Goal: Communication & Community: Answer question/provide support

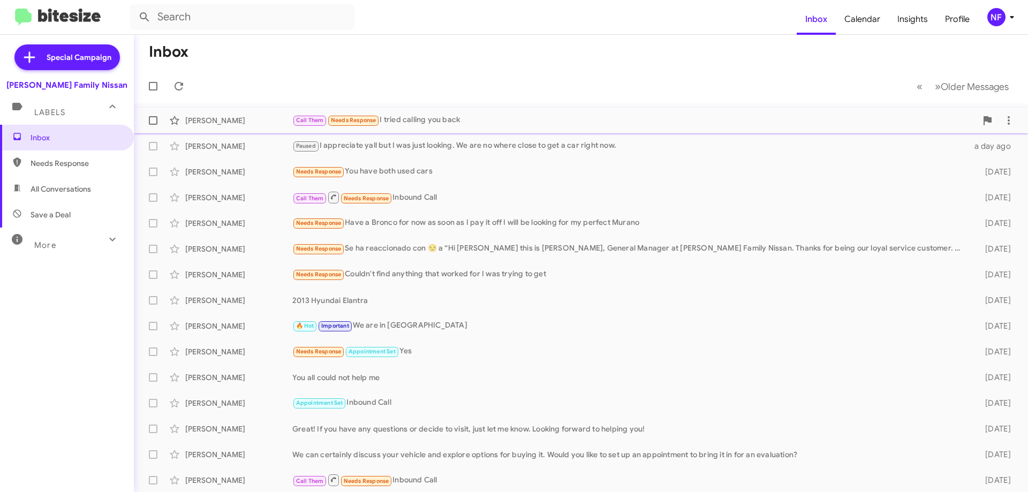
click at [478, 123] on div "Call Them Needs Response I tried calling you back" at bounding box center [634, 120] width 684 height 12
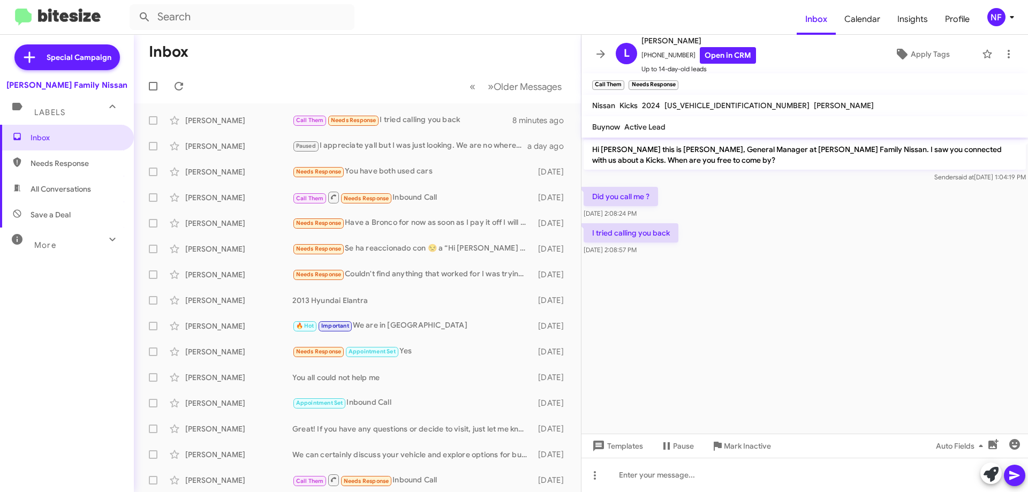
click at [595, 50] on icon at bounding box center [600, 54] width 13 height 13
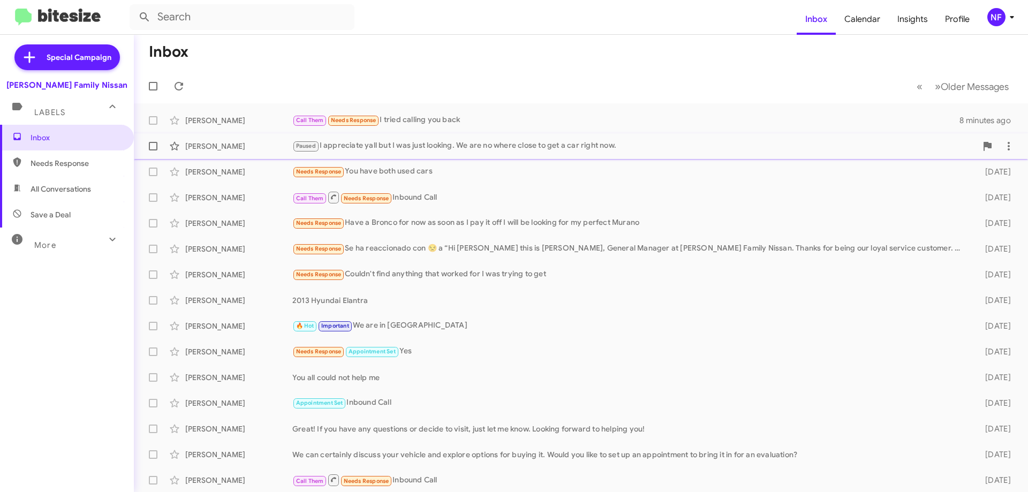
click at [501, 147] on div "Paused I appreciate yall but I was just looking. We are no where close to get a…" at bounding box center [634, 146] width 684 height 12
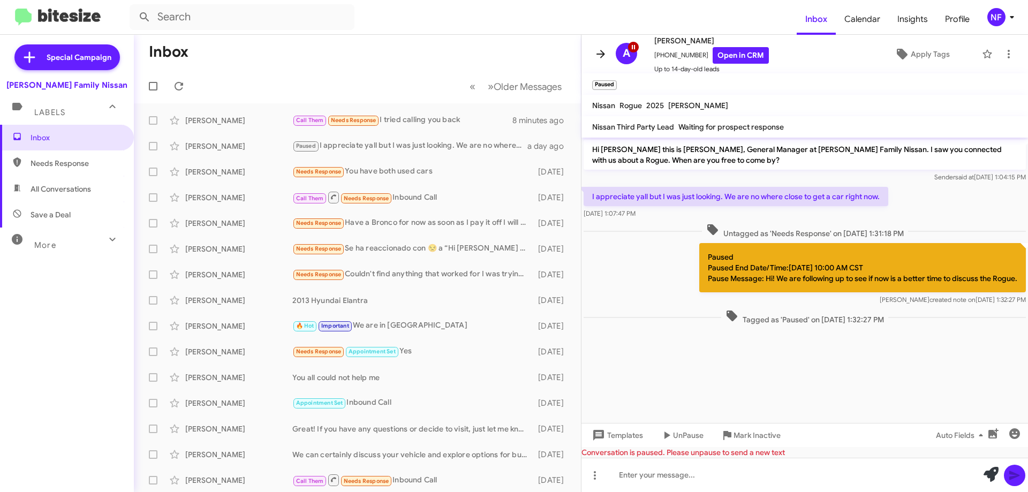
click at [594, 51] on icon at bounding box center [600, 54] width 13 height 13
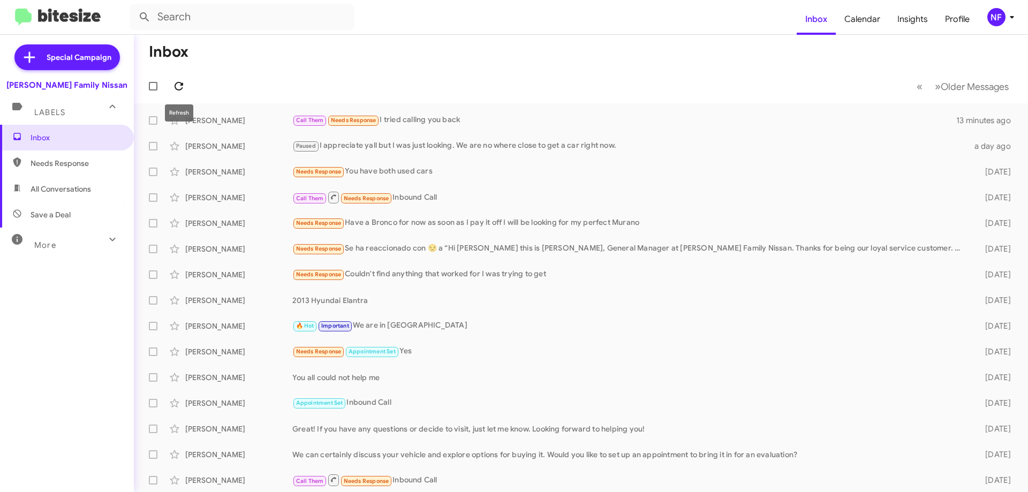
click at [177, 86] on icon at bounding box center [178, 86] width 13 height 13
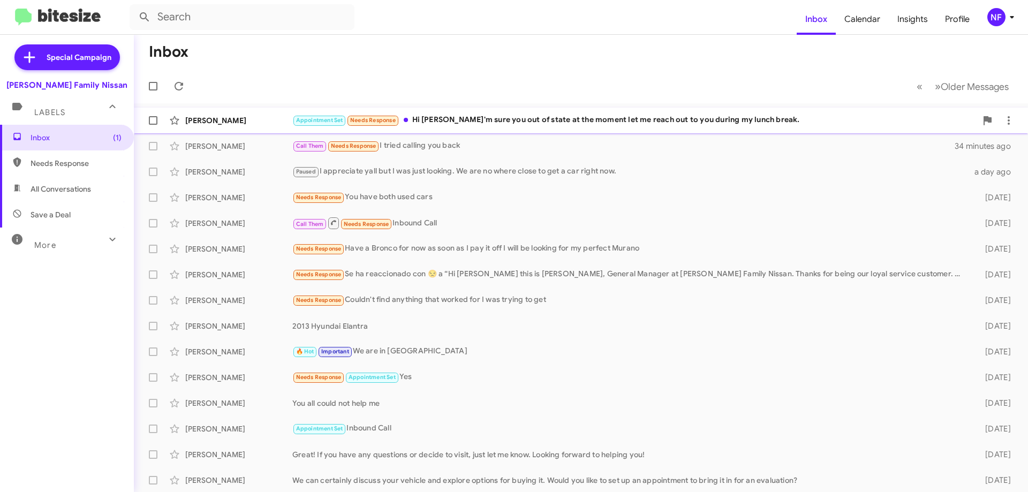
click at [495, 126] on div "Appointment Set Needs Response Hi [PERSON_NAME] I'm sure you out of state at th…" at bounding box center [634, 120] width 684 height 12
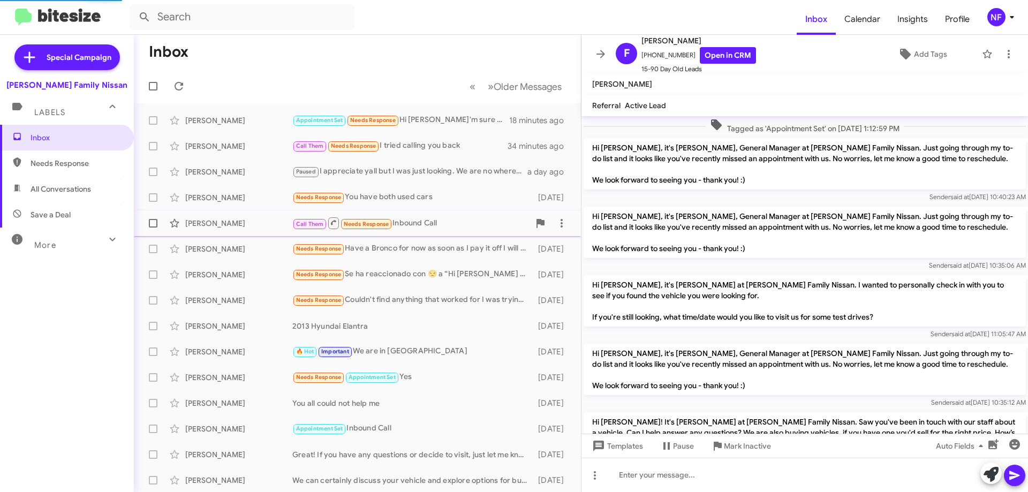
scroll to position [1047, 0]
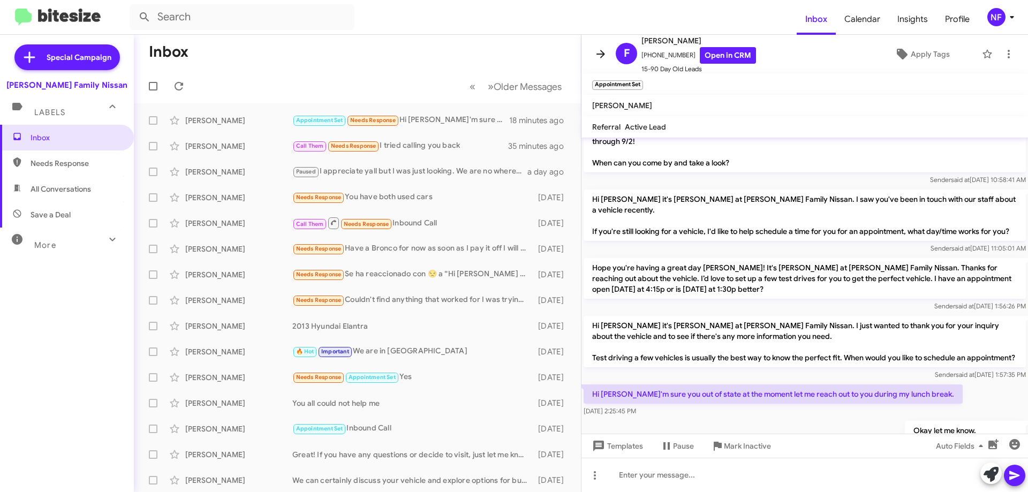
click at [598, 56] on icon at bounding box center [600, 54] width 13 height 13
